Goal: Transaction & Acquisition: Book appointment/travel/reservation

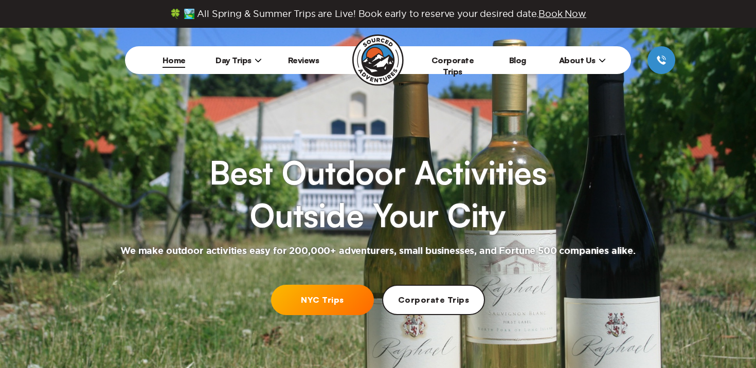
click at [241, 58] on span "Day Trips" at bounding box center [238, 60] width 46 height 10
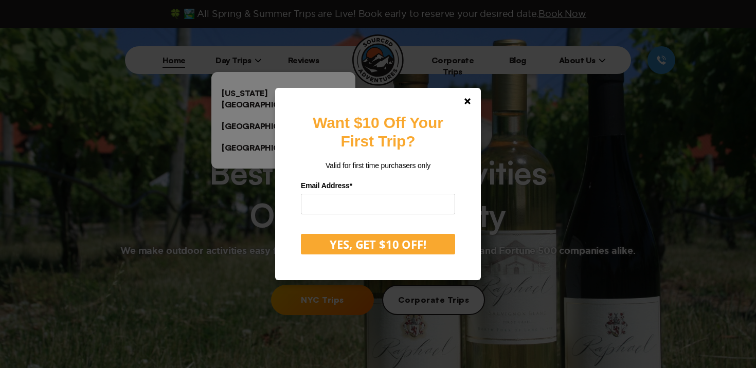
click at [248, 92] on div "Want $10 Off Your First Trip? Valid for first time purchasers only Email Addres…" at bounding box center [378, 184] width 756 height 368
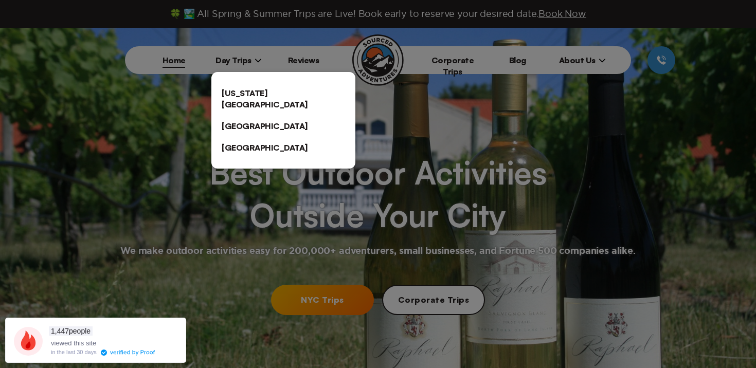
click at [247, 99] on link "[US_STATE][GEOGRAPHIC_DATA]" at bounding box center [283, 98] width 144 height 33
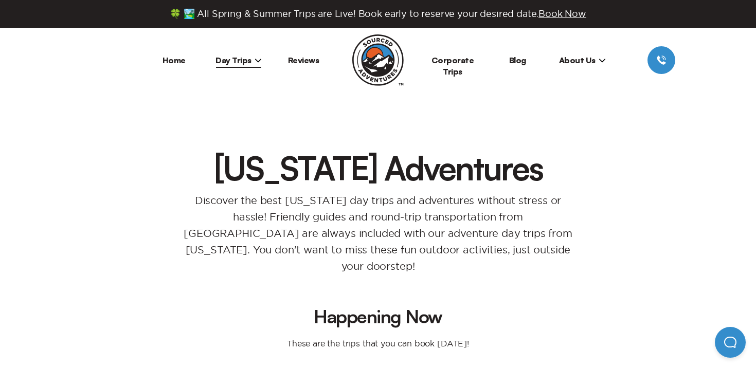
click at [182, 58] on link "Home" at bounding box center [173, 60] width 23 height 10
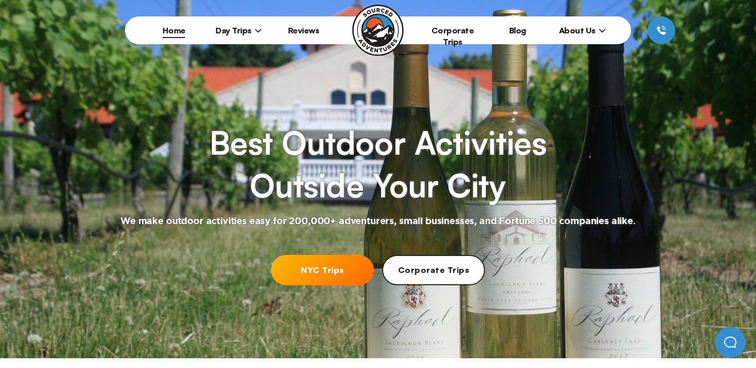
scroll to position [77, 0]
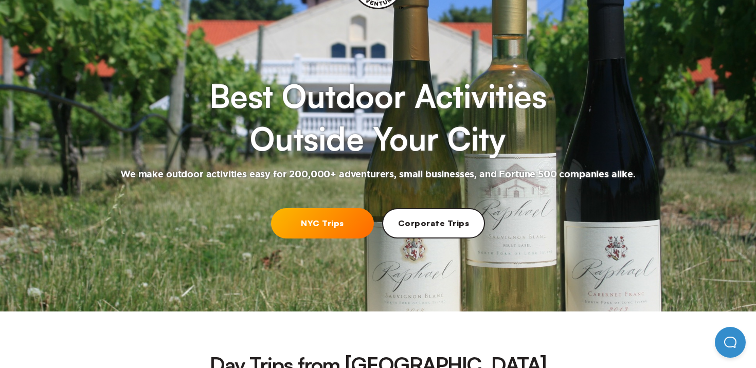
click at [453, 233] on link "Corporate Trips" at bounding box center [433, 223] width 103 height 30
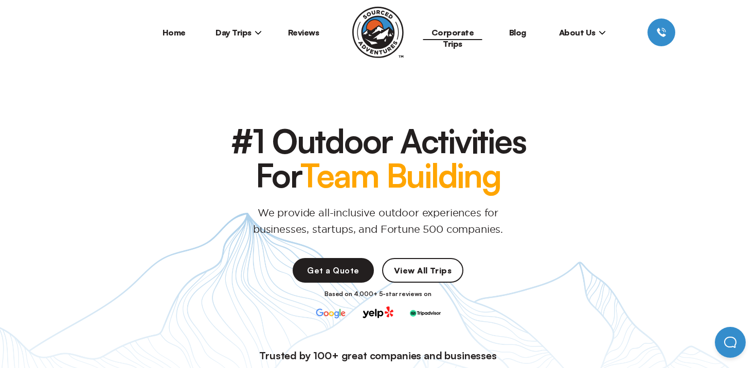
click at [177, 30] on link "Home" at bounding box center [173, 32] width 23 height 10
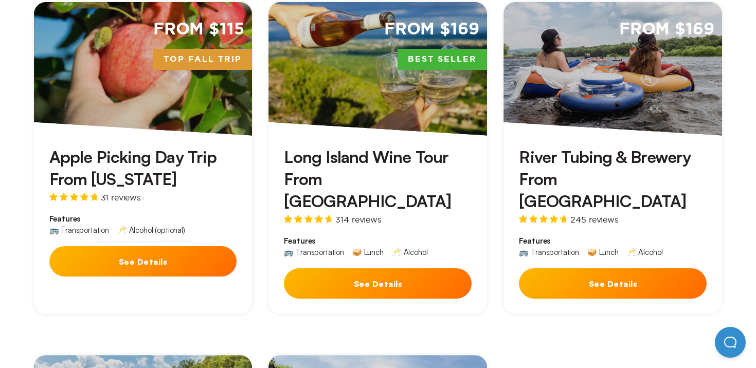
scroll to position [506, 0]
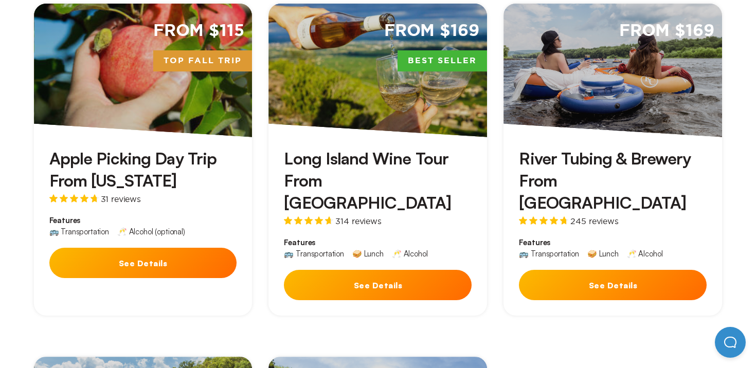
click at [616, 140] on div "River Tubing & Brewery From [GEOGRAPHIC_DATA] 245 reviews Features 🚌 Transporta…" at bounding box center [612, 226] width 219 height 179
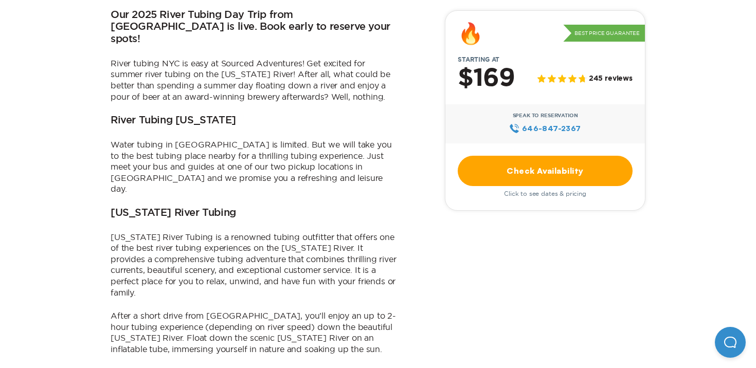
scroll to position [541, 0]
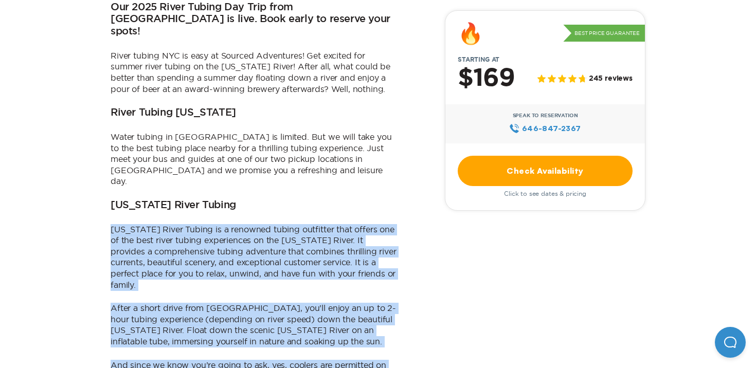
drag, startPoint x: 105, startPoint y: 167, endPoint x: 206, endPoint y: 316, distance: 180.3
drag, startPoint x: 206, startPoint y: 316, endPoint x: 115, endPoint y: 136, distance: 201.7
click at [115, 136] on div "The Best River Tubing Near [GEOGRAPHIC_DATA] Our 2025 River Tubing Day Trip fro…" at bounding box center [255, 202] width 288 height 754
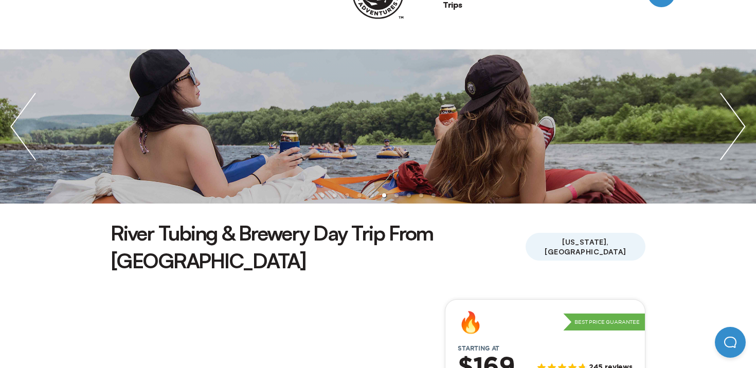
scroll to position [0, 0]
